Goal: Find specific page/section: Find specific page/section

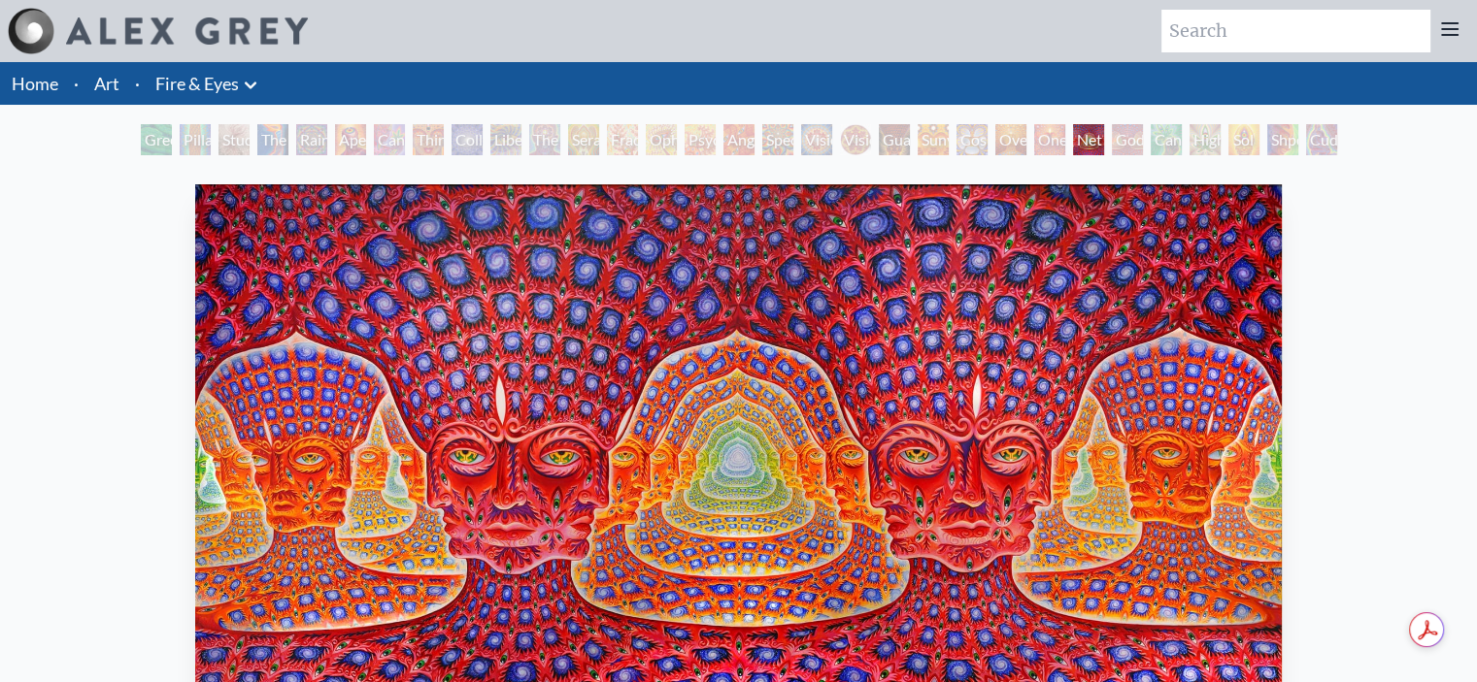
click at [54, 84] on link "Home" at bounding box center [35, 83] width 47 height 21
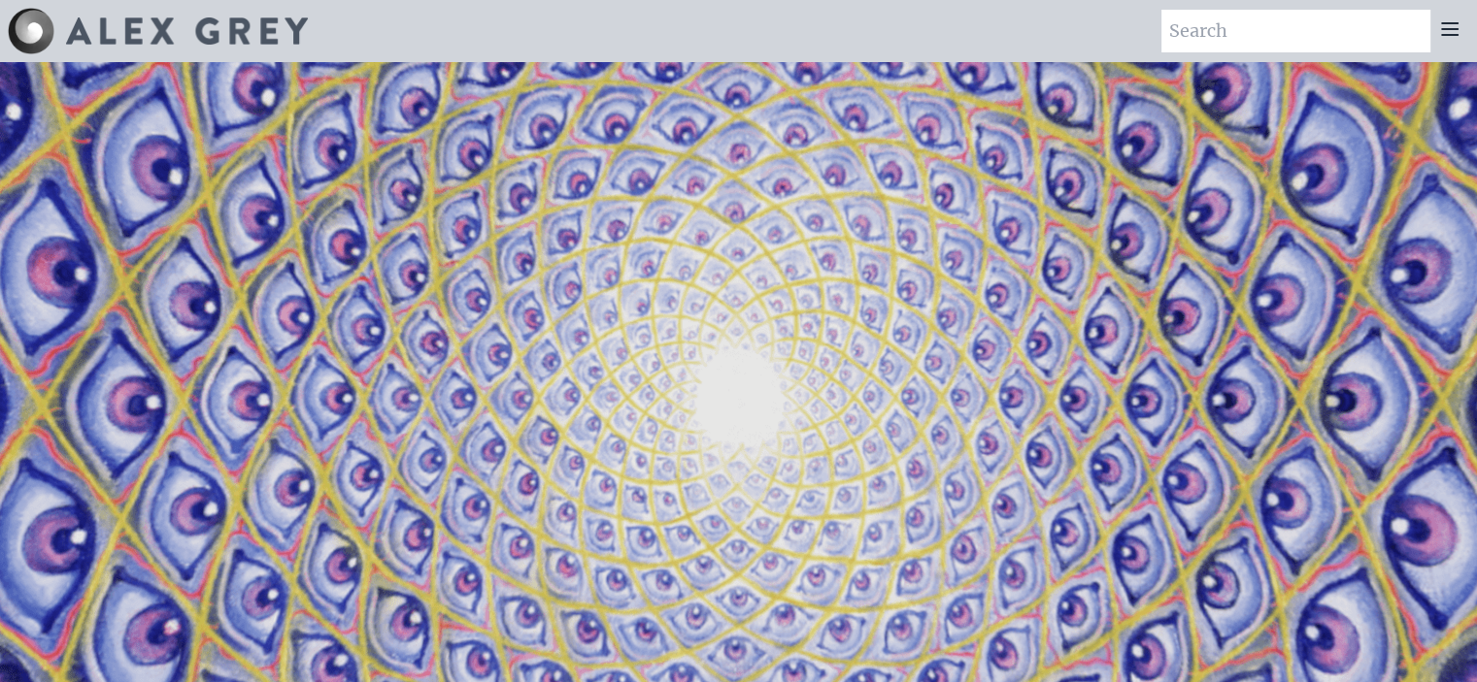
click at [1452, 32] on icon at bounding box center [1449, 28] width 23 height 23
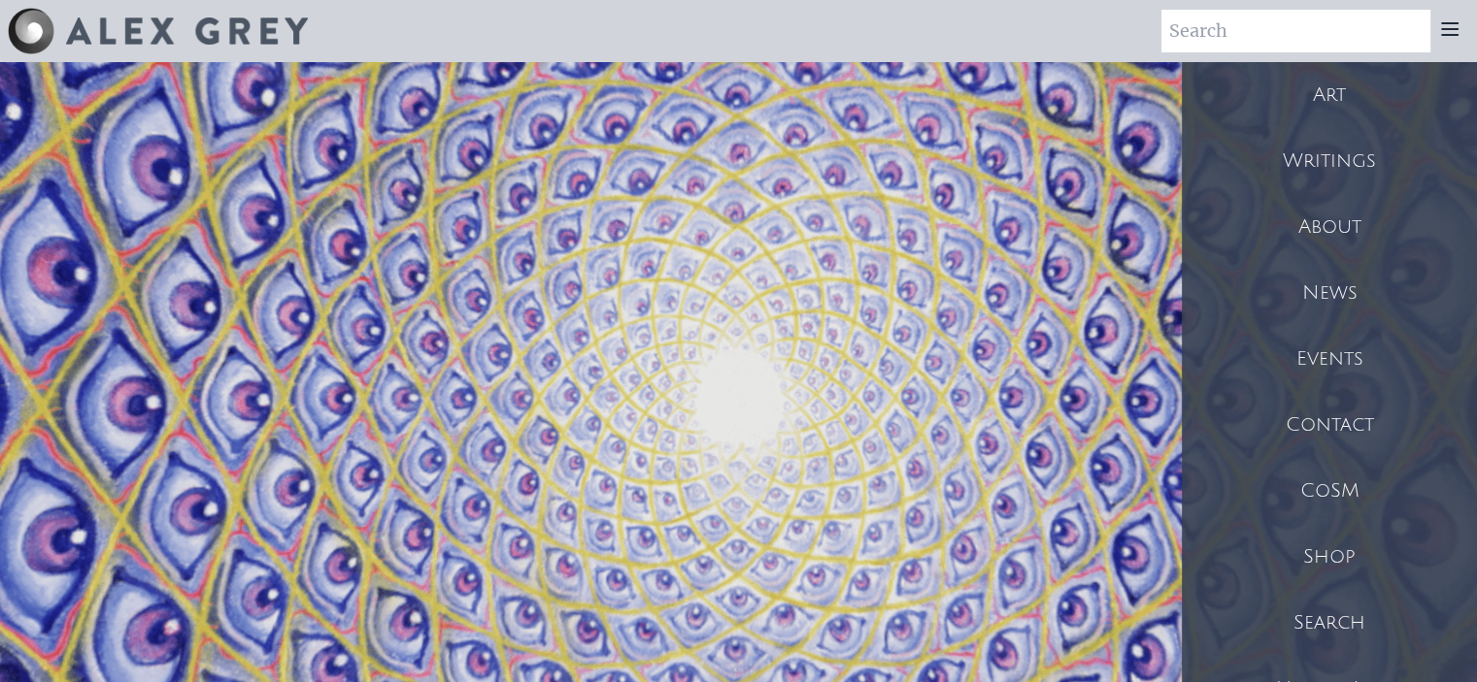
click at [1304, 36] on input "search" at bounding box center [1295, 31] width 269 height 43
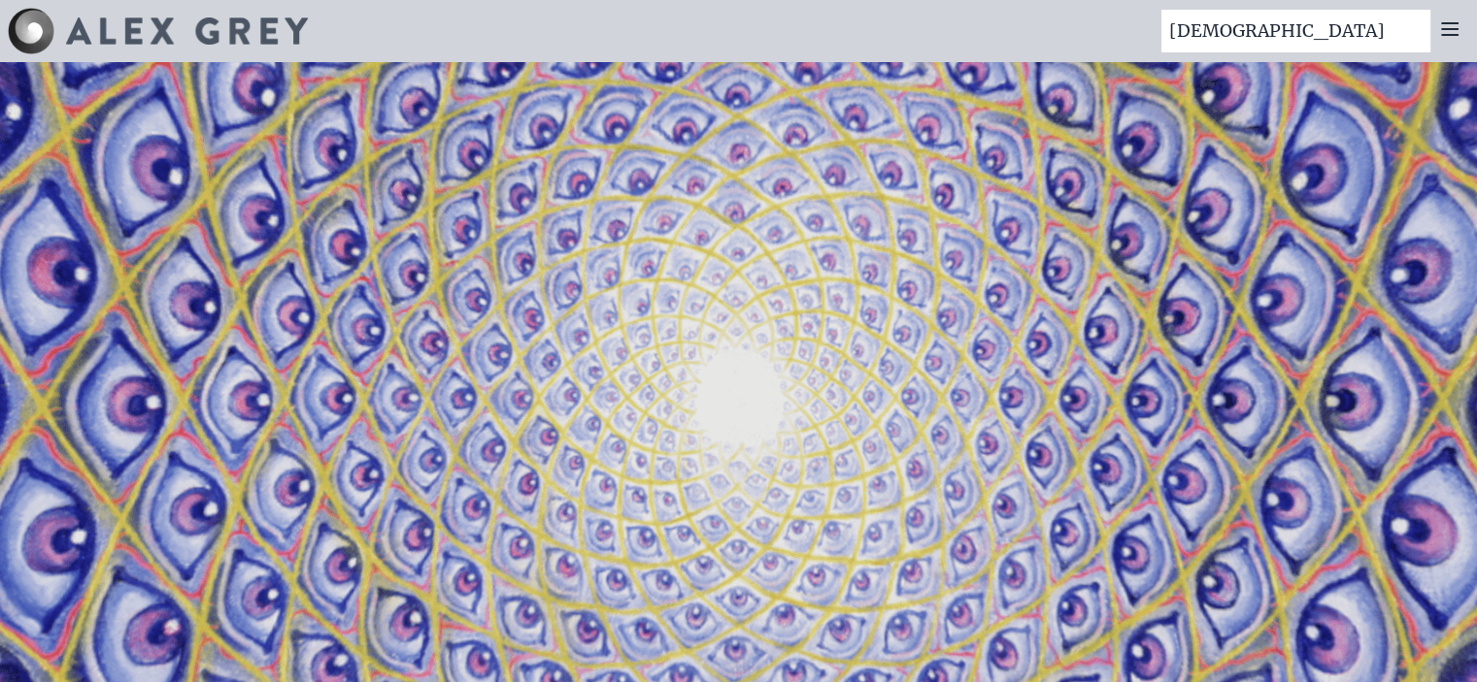
type input "temple"
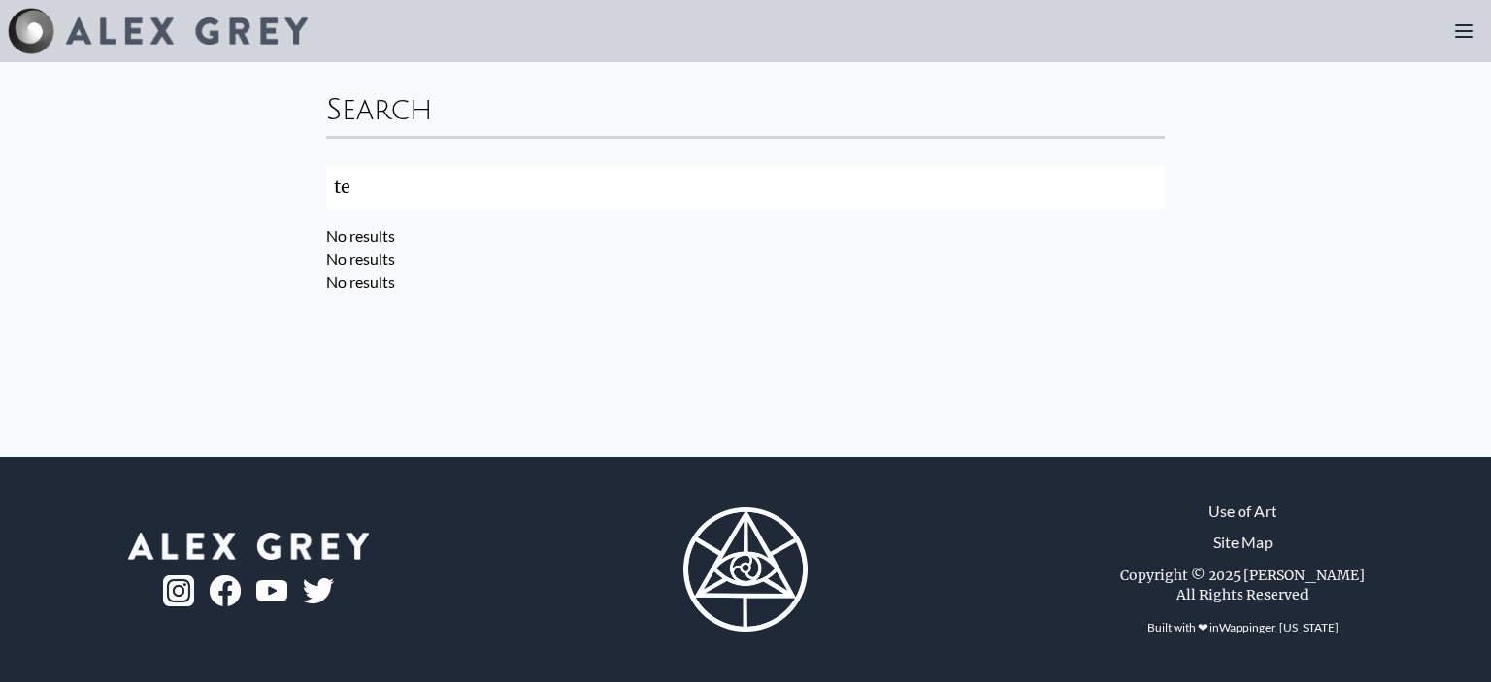
type input "t"
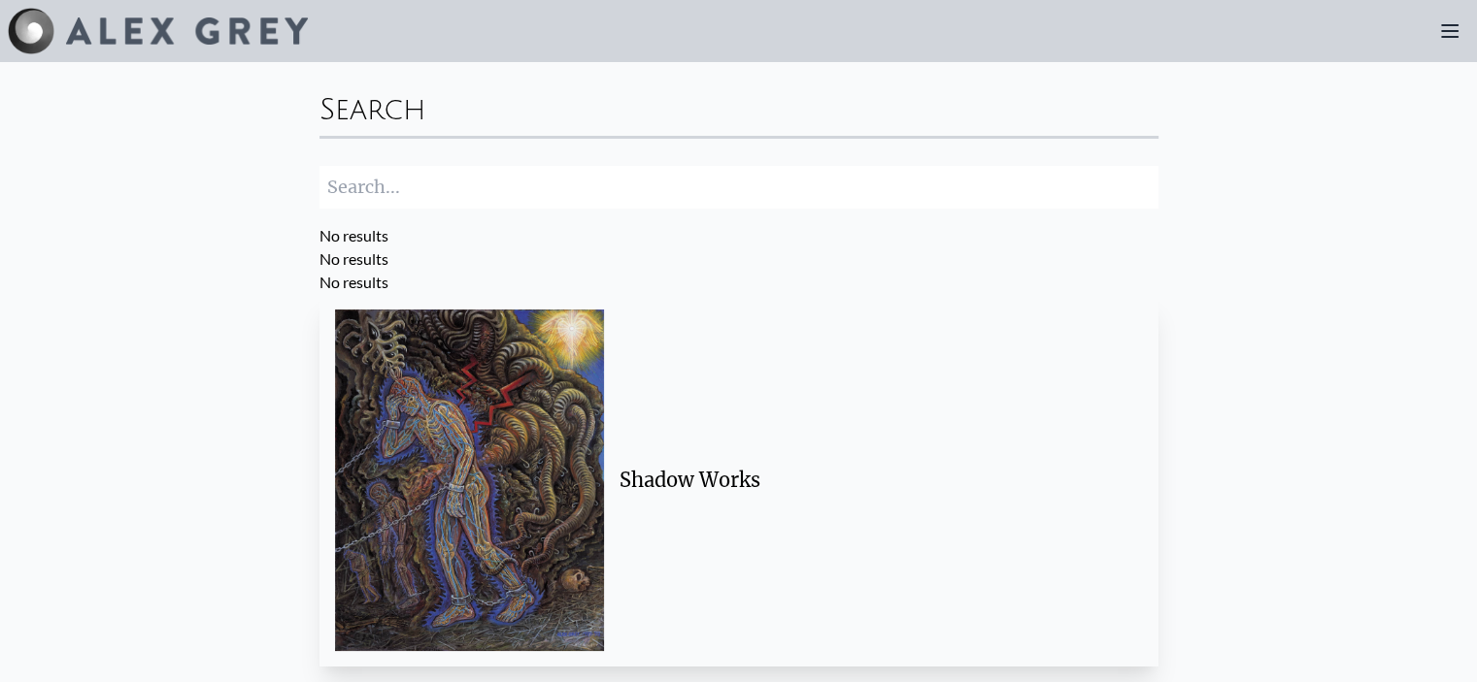
click at [1445, 37] on icon at bounding box center [1450, 31] width 16 height 12
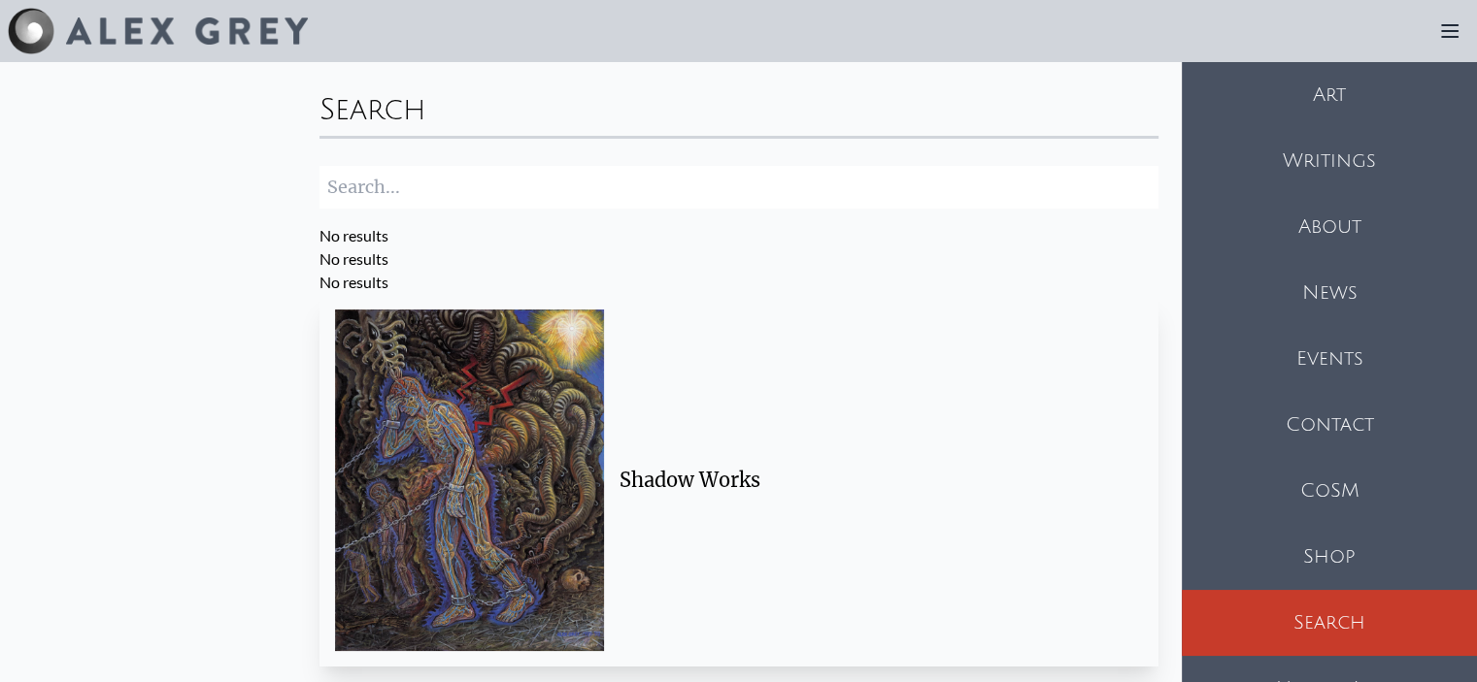
click at [1411, 88] on div "Art" at bounding box center [1329, 95] width 295 height 66
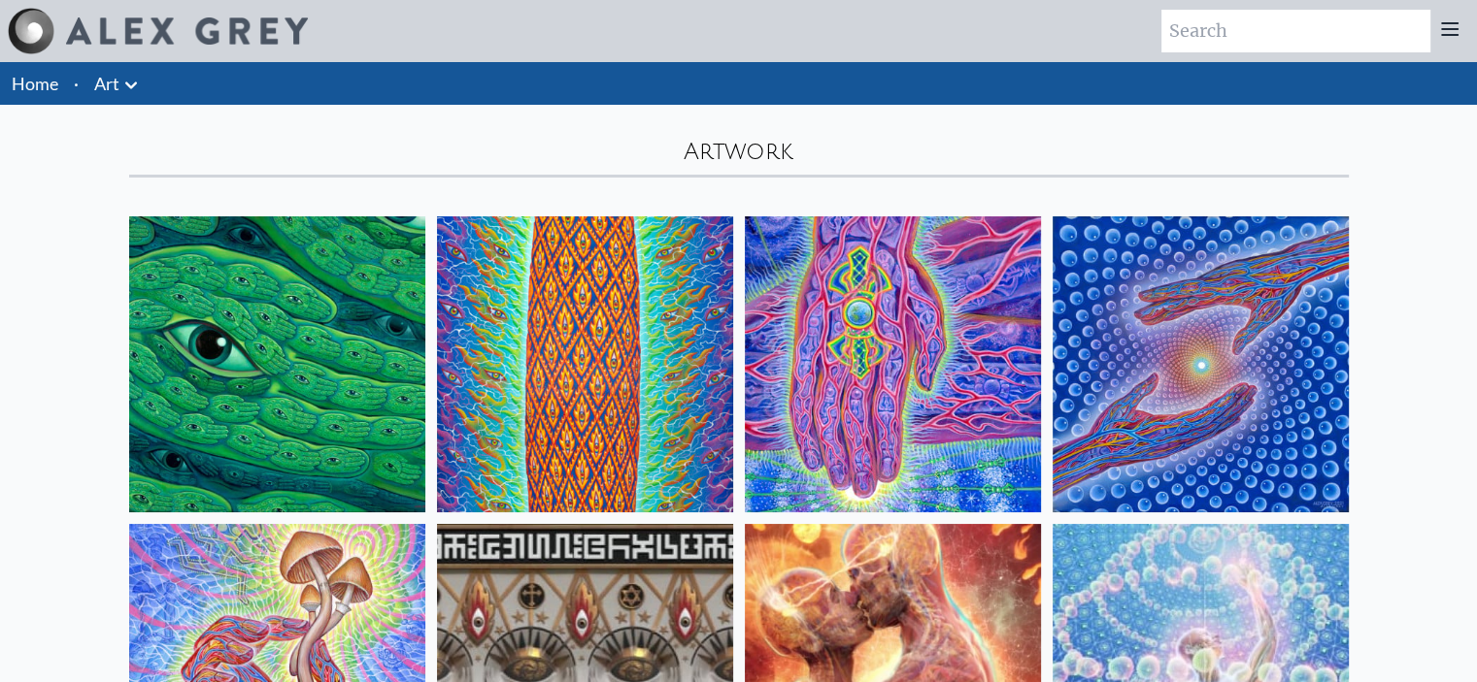
click at [1453, 19] on icon at bounding box center [1449, 28] width 23 height 23
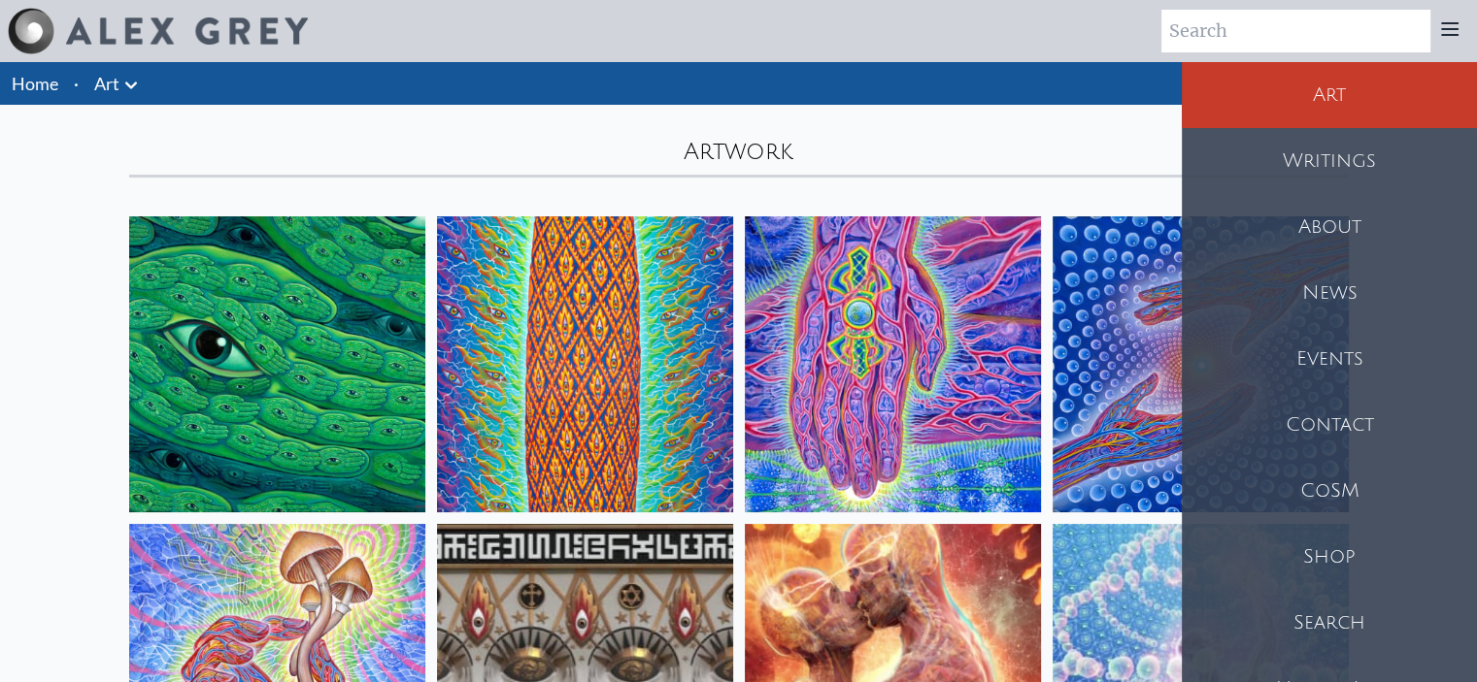
click at [1335, 488] on div "CoSM" at bounding box center [1329, 491] width 295 height 66
